Goal: Check status

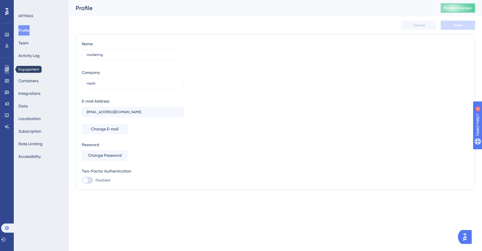
click at [5, 72] on link at bounding box center [7, 69] width 5 height 9
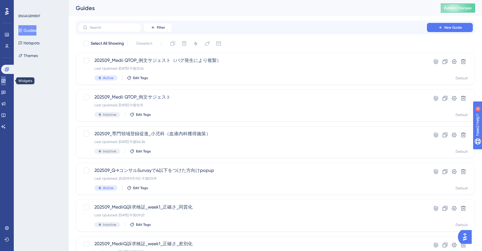
click at [6, 81] on icon at bounding box center [3, 81] width 5 height 5
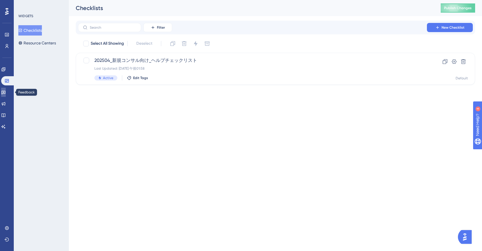
click at [6, 92] on icon at bounding box center [3, 92] width 5 height 5
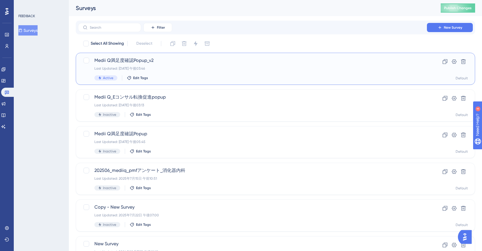
click at [193, 71] on div "Medii Q満足度確認Popup_v2 Last Updated: [DATE] 午後03:46 Active Edit Tags" at bounding box center [252, 69] width 316 height 24
